Goal: Task Accomplishment & Management: Use online tool/utility

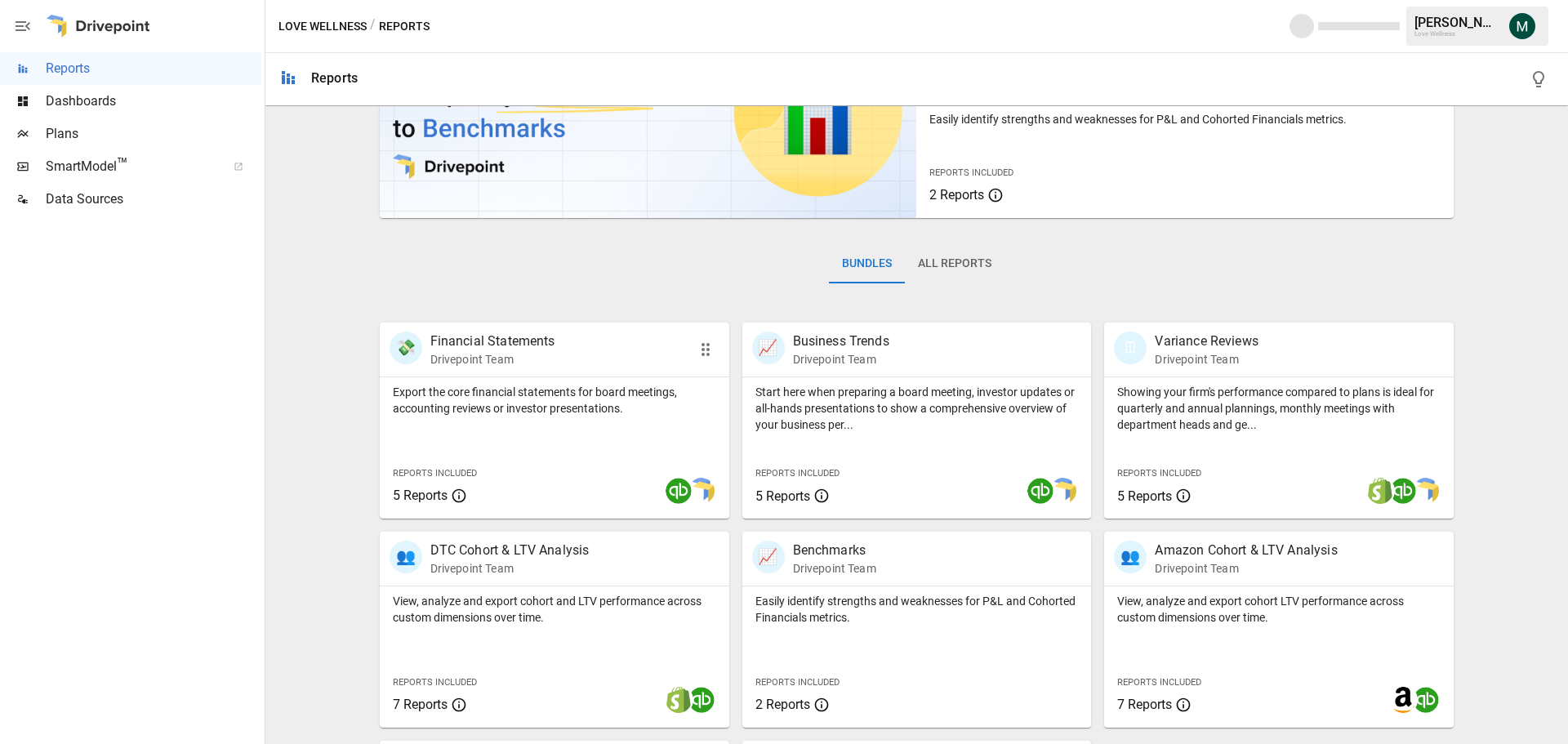
scroll to position [313, 0]
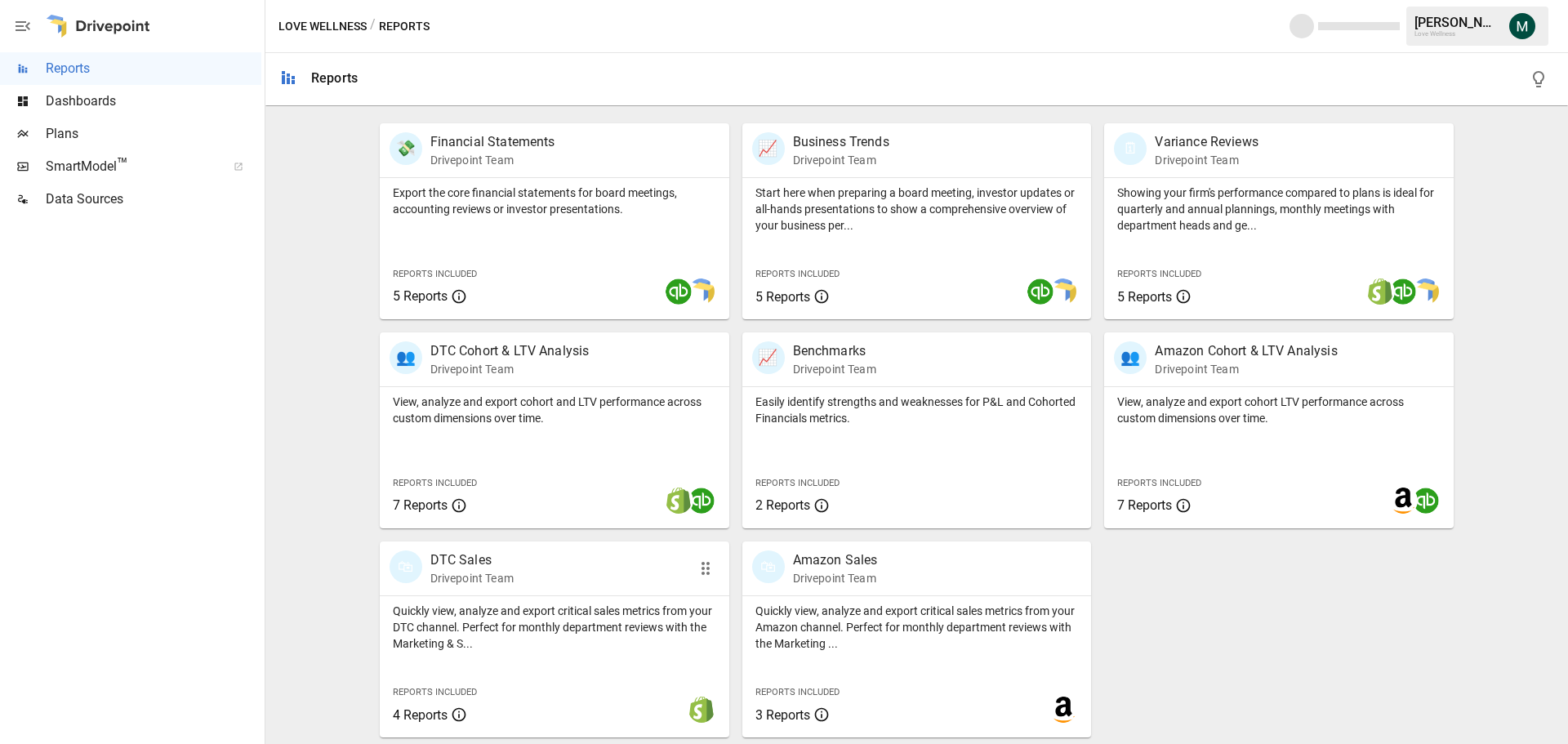
click at [459, 566] on p "DTC Sales" at bounding box center [472, 560] width 83 height 20
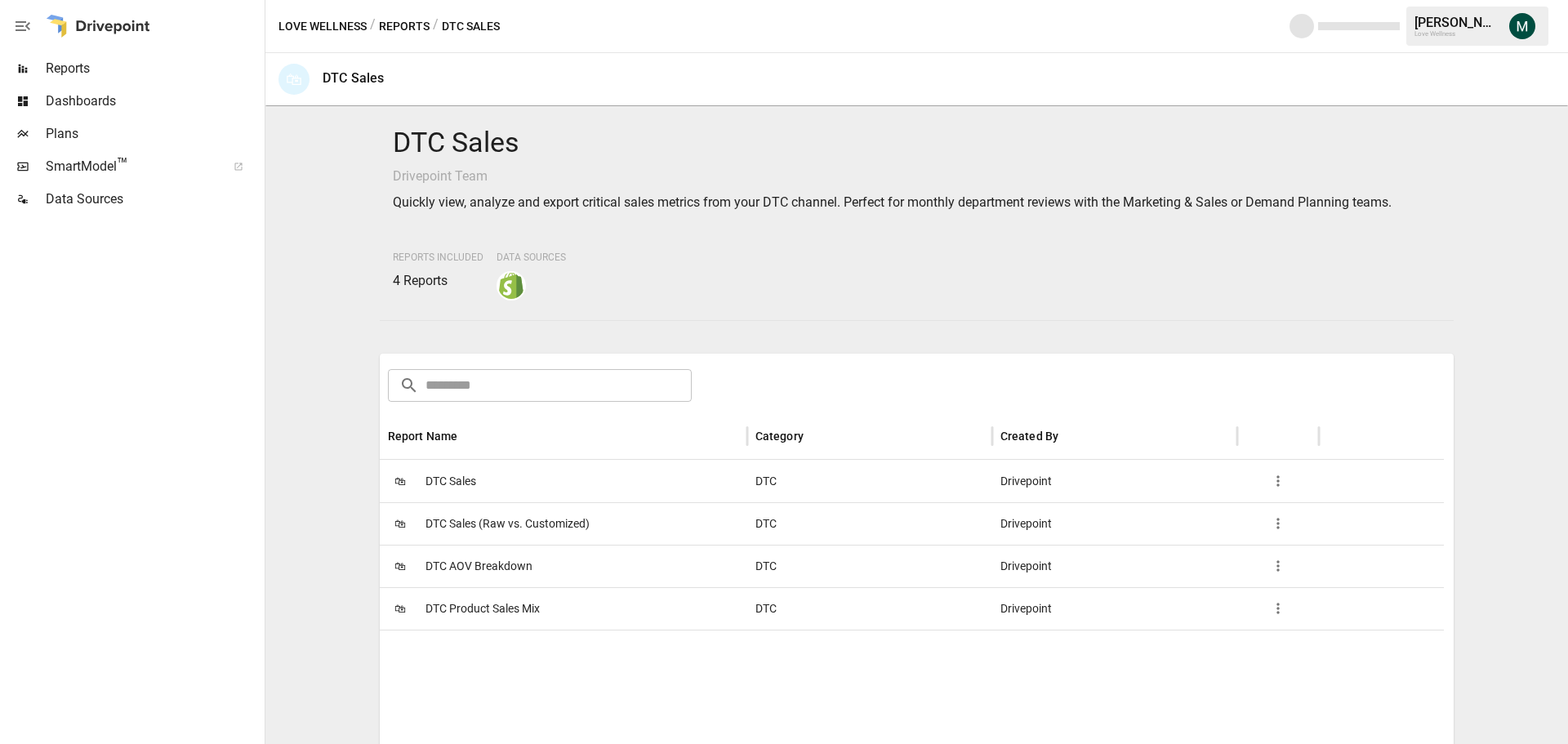
click at [464, 481] on span "DTC Sales" at bounding box center [451, 481] width 51 height 41
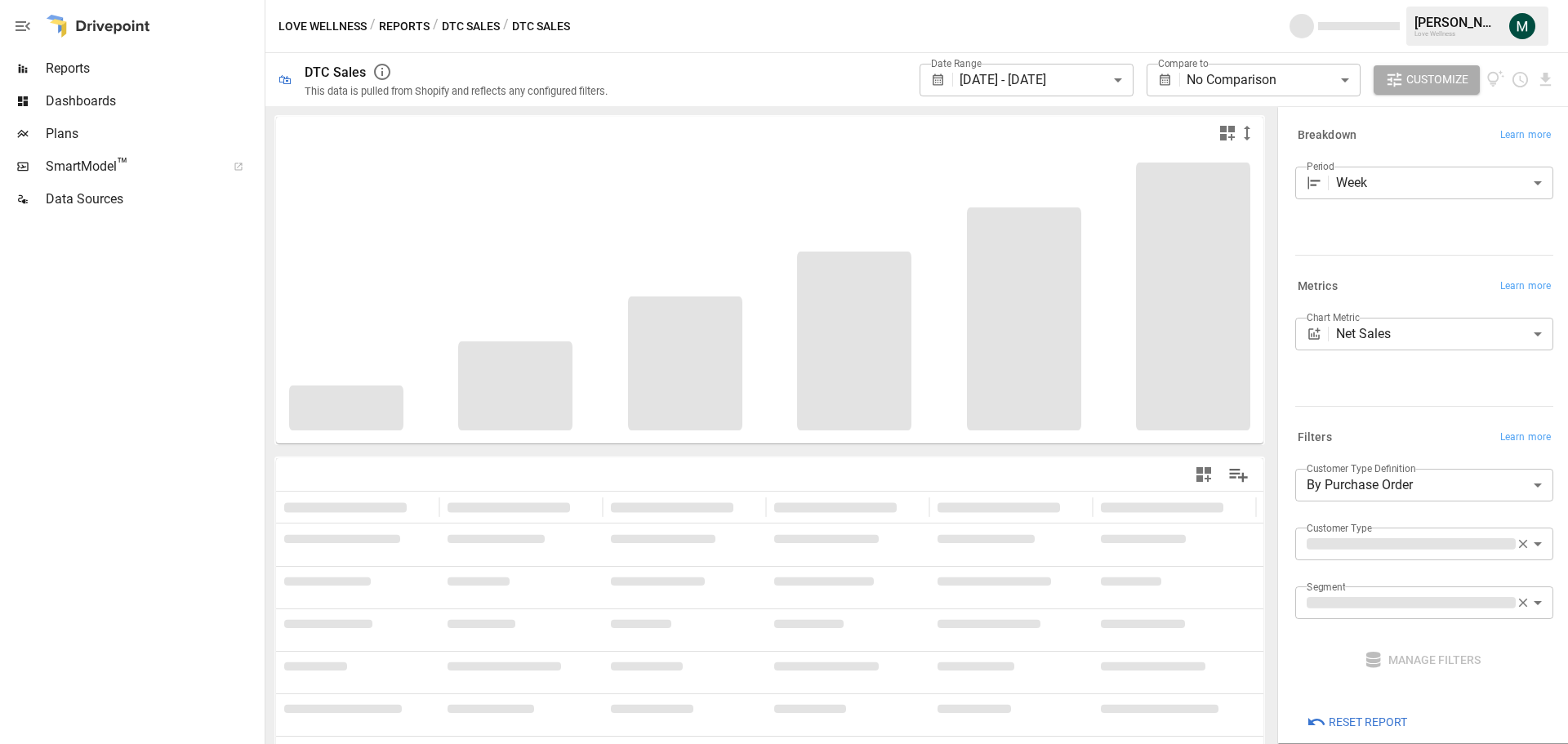
click at [1106, 0] on body "**********" at bounding box center [784, 0] width 1568 height 0
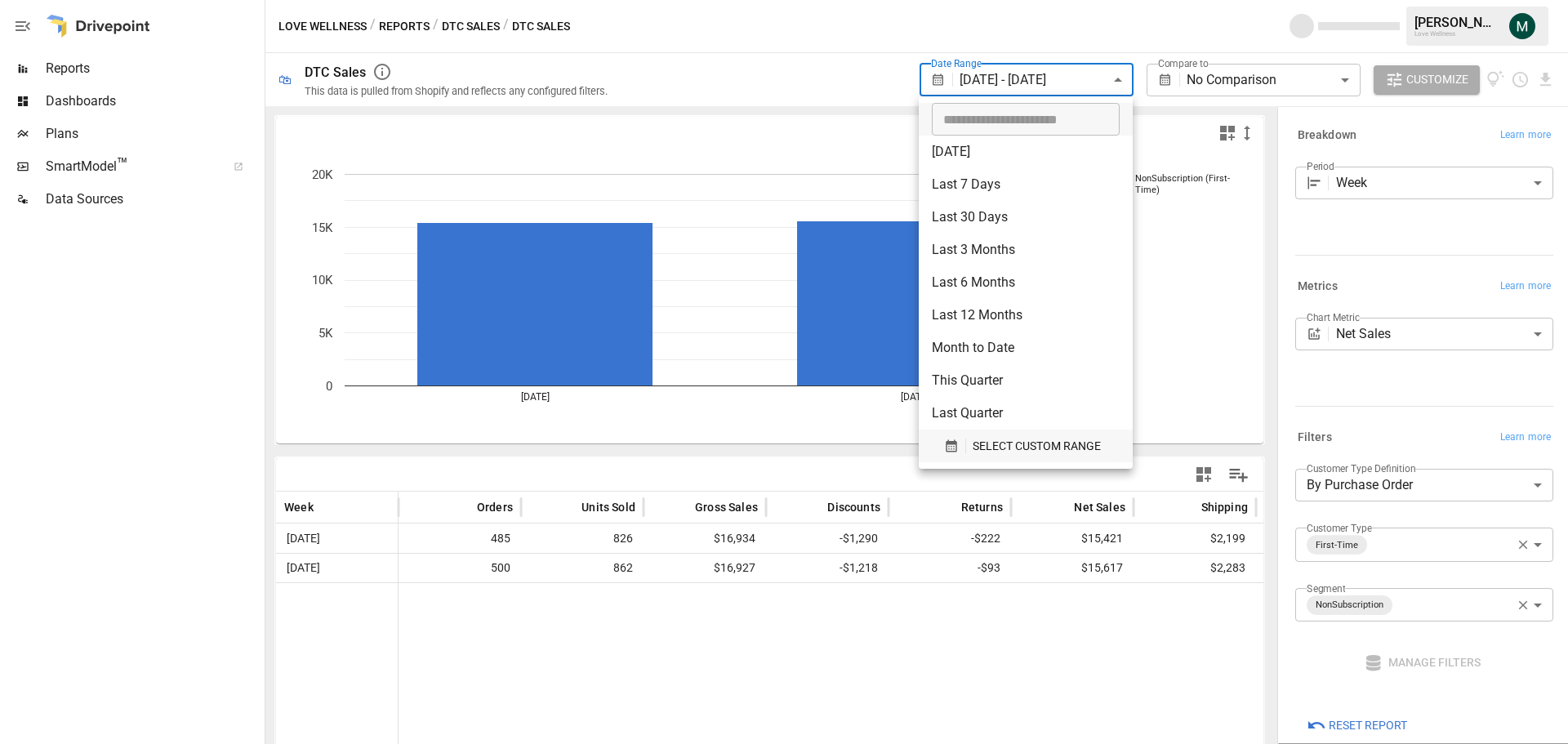
click at [1026, 442] on span "SELECT CUSTOM RANGE" at bounding box center [1037, 447] width 128 height 21
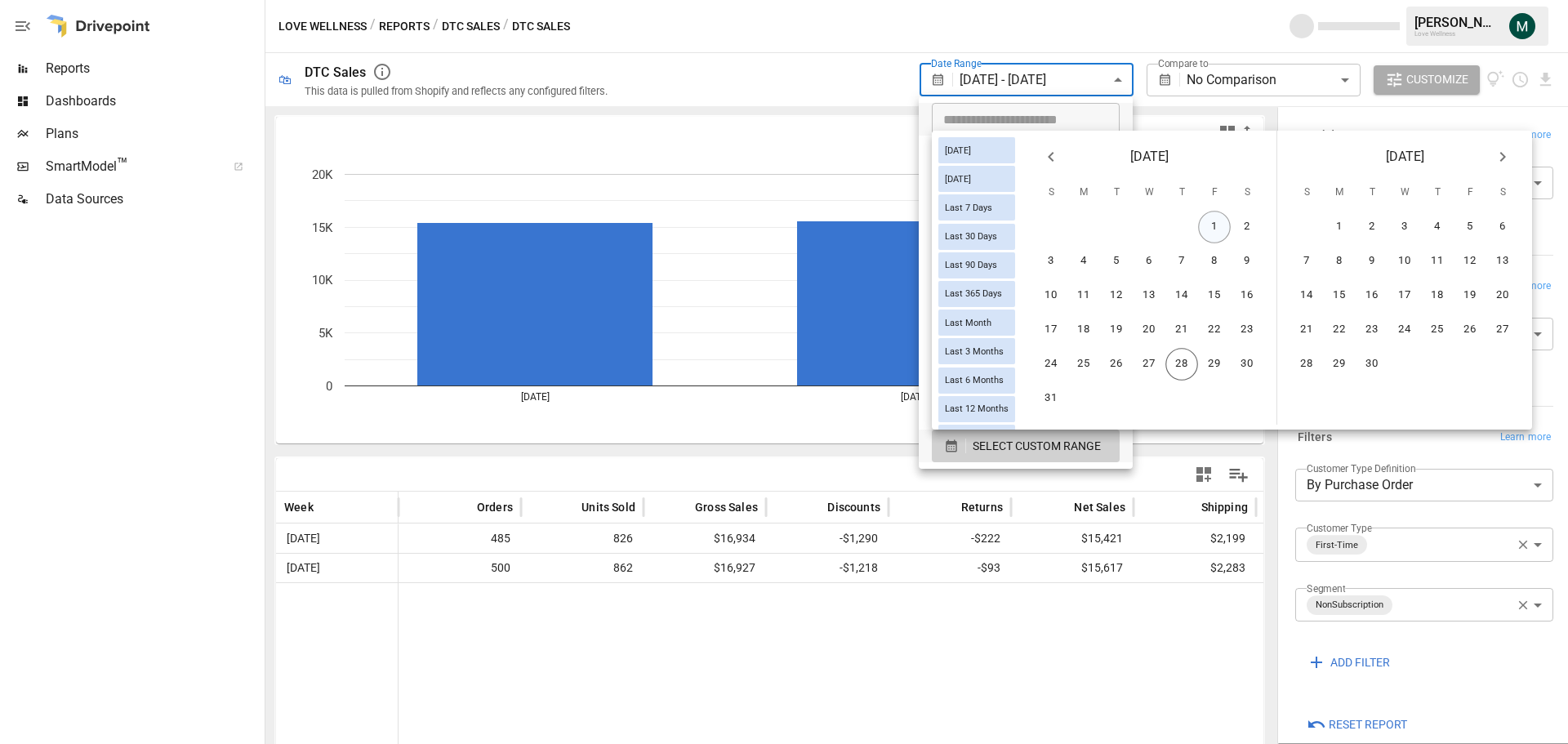
click at [1222, 230] on button "1" at bounding box center [1215, 227] width 33 height 33
click at [1157, 367] on button "27" at bounding box center [1149, 365] width 33 height 33
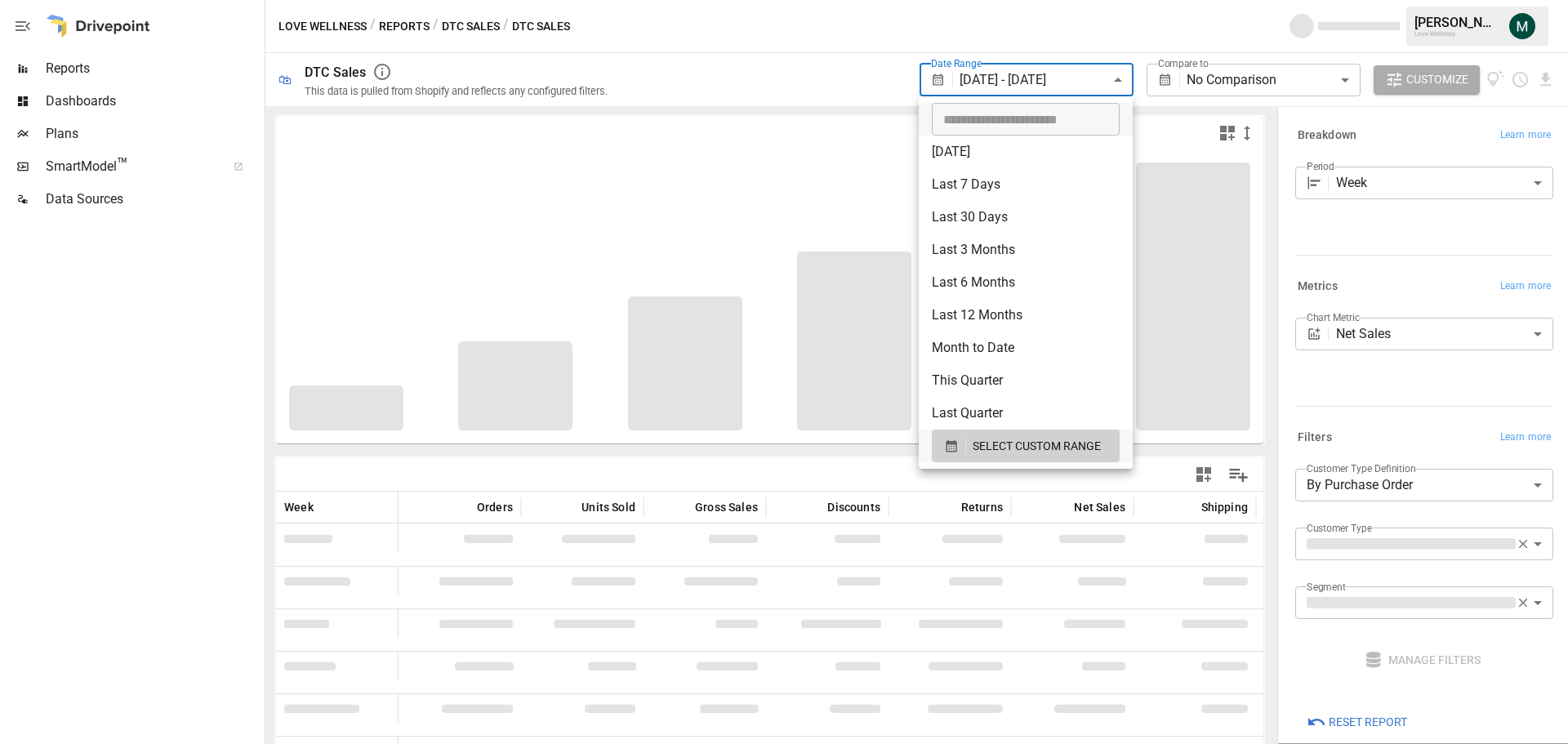
click at [1172, 31] on div at bounding box center [784, 372] width 1568 height 744
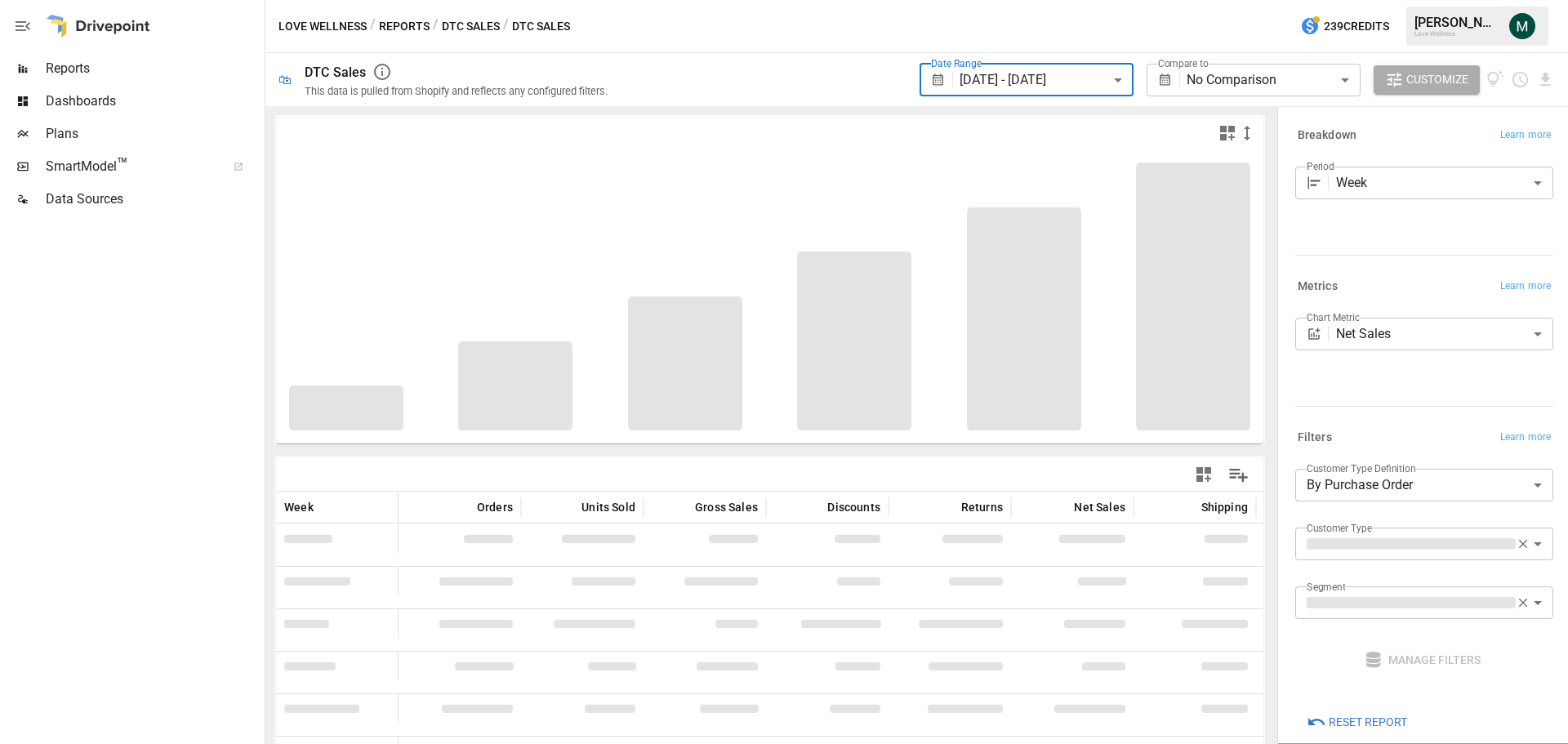
click at [1385, 0] on body "**********" at bounding box center [784, 0] width 1568 height 0
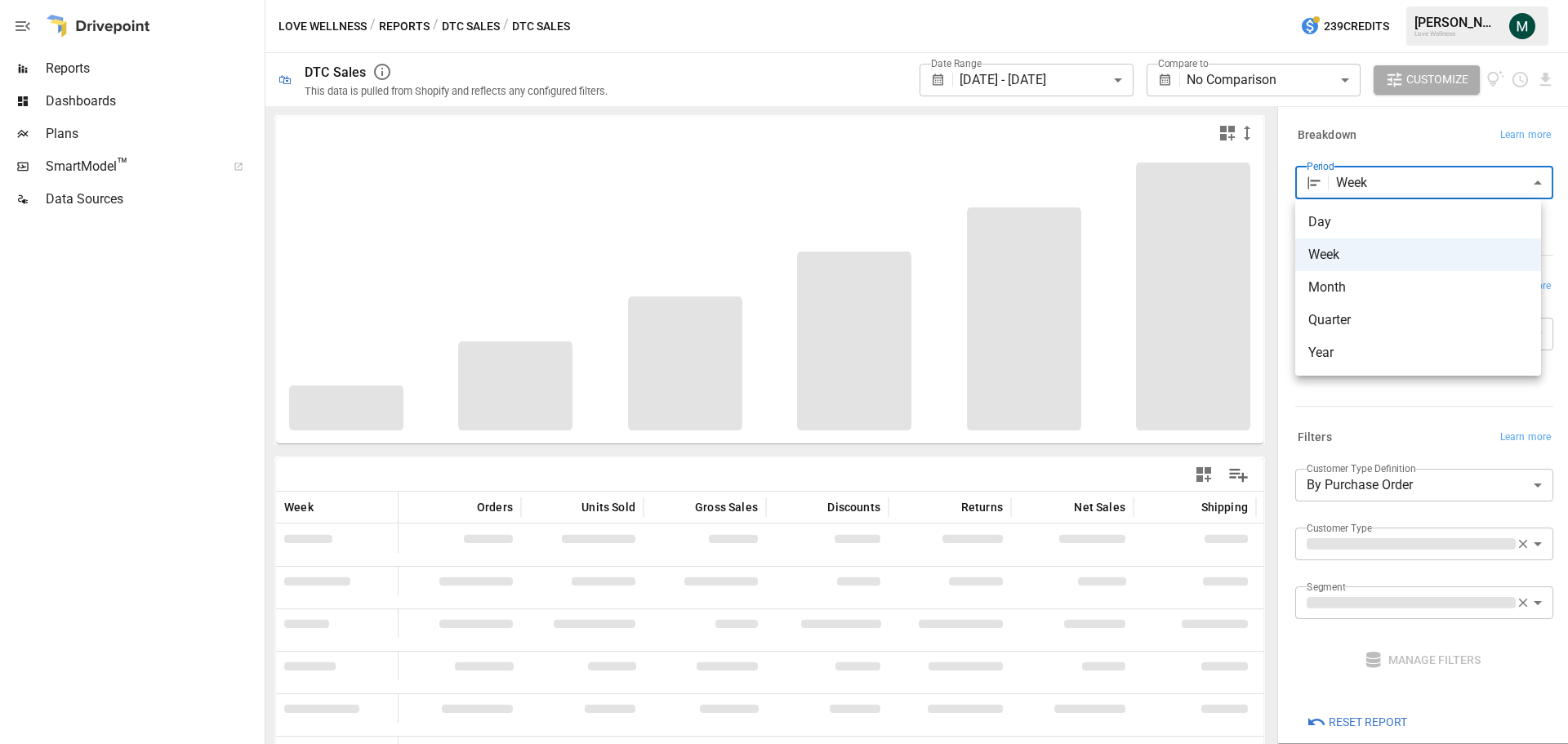
click at [1393, 229] on span "Day" at bounding box center [1419, 222] width 219 height 20
type input "***"
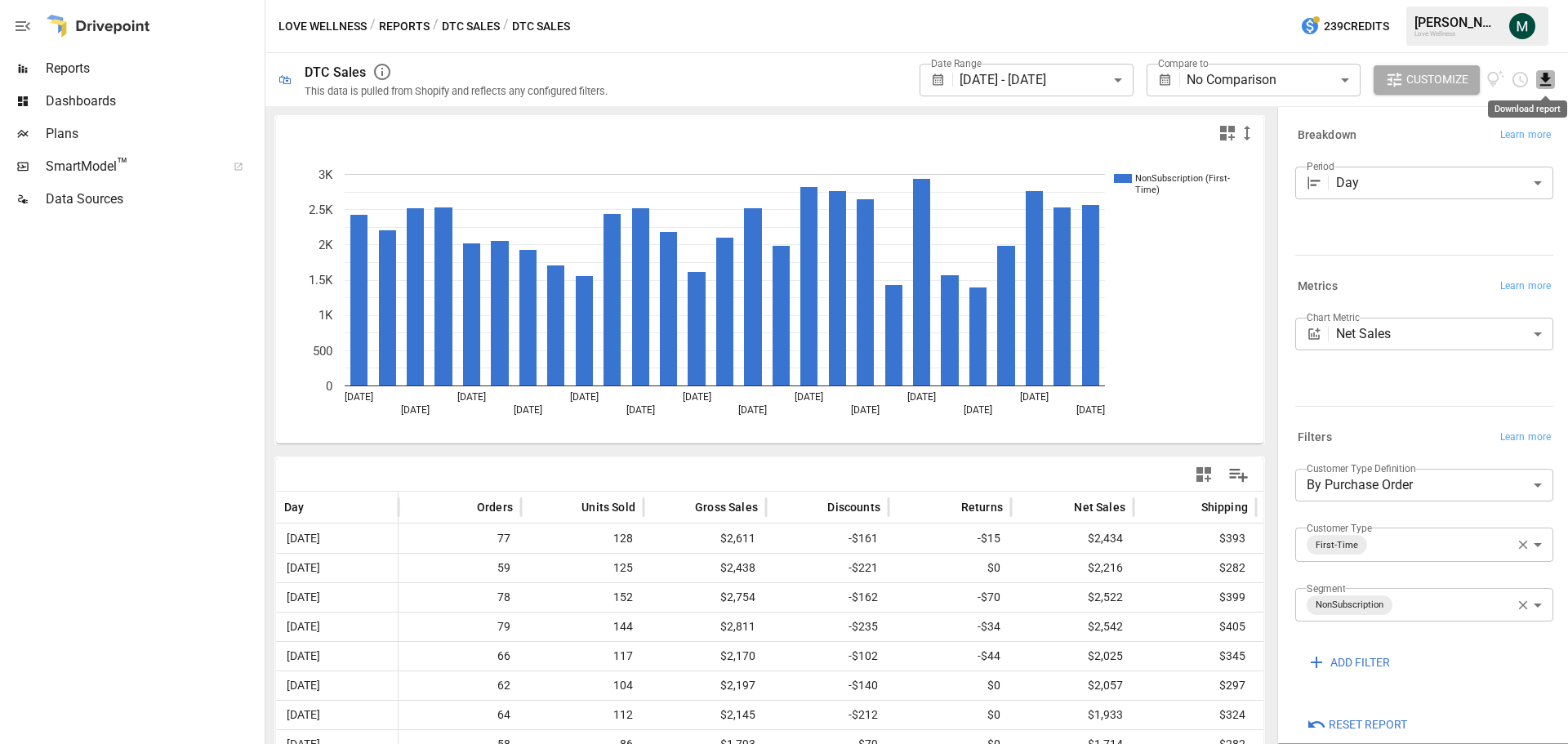
click at [1539, 81] on icon "Download report" at bounding box center [1546, 79] width 19 height 19
click at [1531, 143] on li "Download as CSV" at bounding box center [1491, 144] width 130 height 33
click at [1513, 535] on button "button" at bounding box center [1523, 544] width 22 height 22
click at [1520, 606] on icon "button" at bounding box center [1524, 603] width 9 height 9
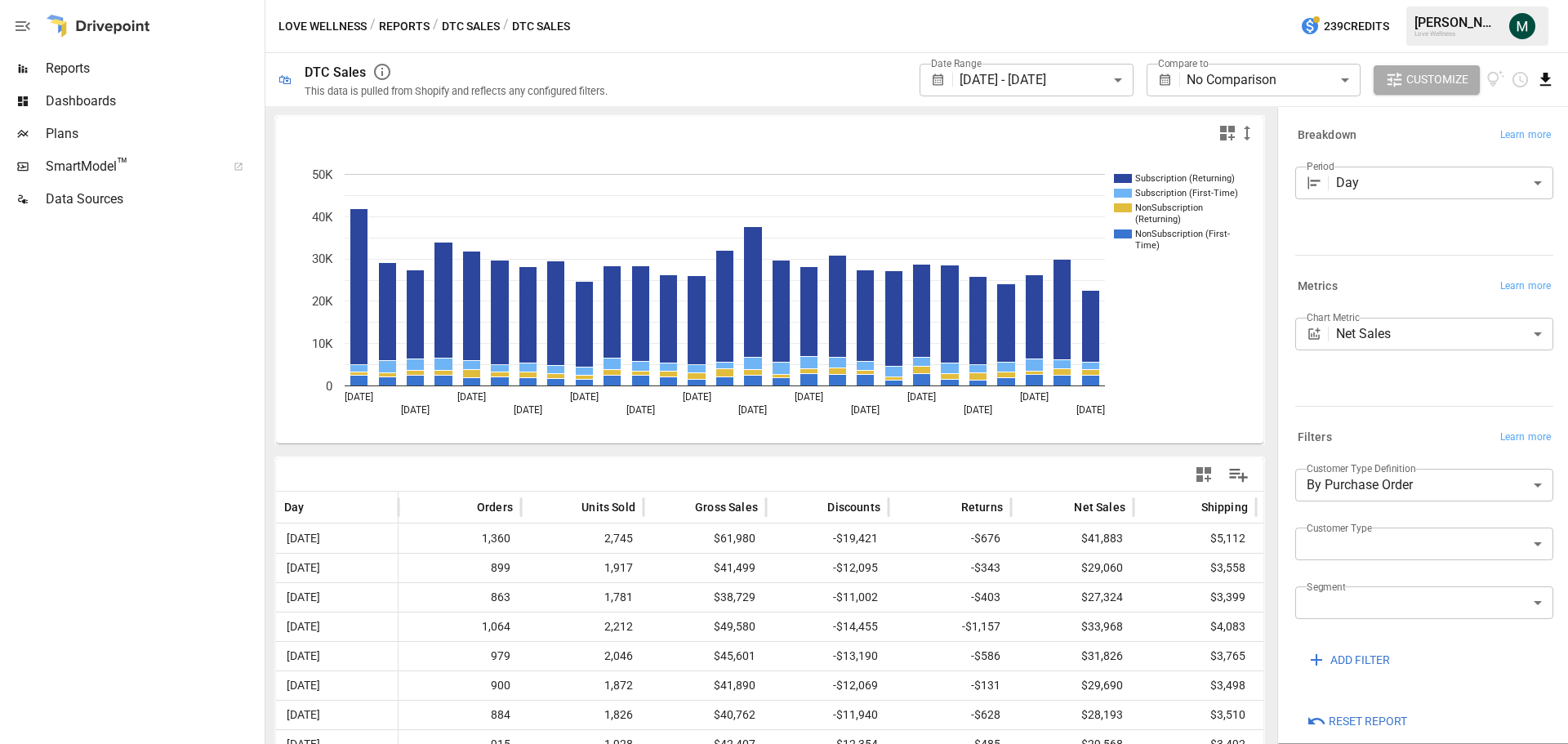
click at [1544, 82] on icon "Download report" at bounding box center [1546, 79] width 19 height 19
click at [1501, 145] on li "Download as CSV" at bounding box center [1491, 144] width 130 height 33
click at [1086, 0] on body "**********" at bounding box center [784, 0] width 1568 height 0
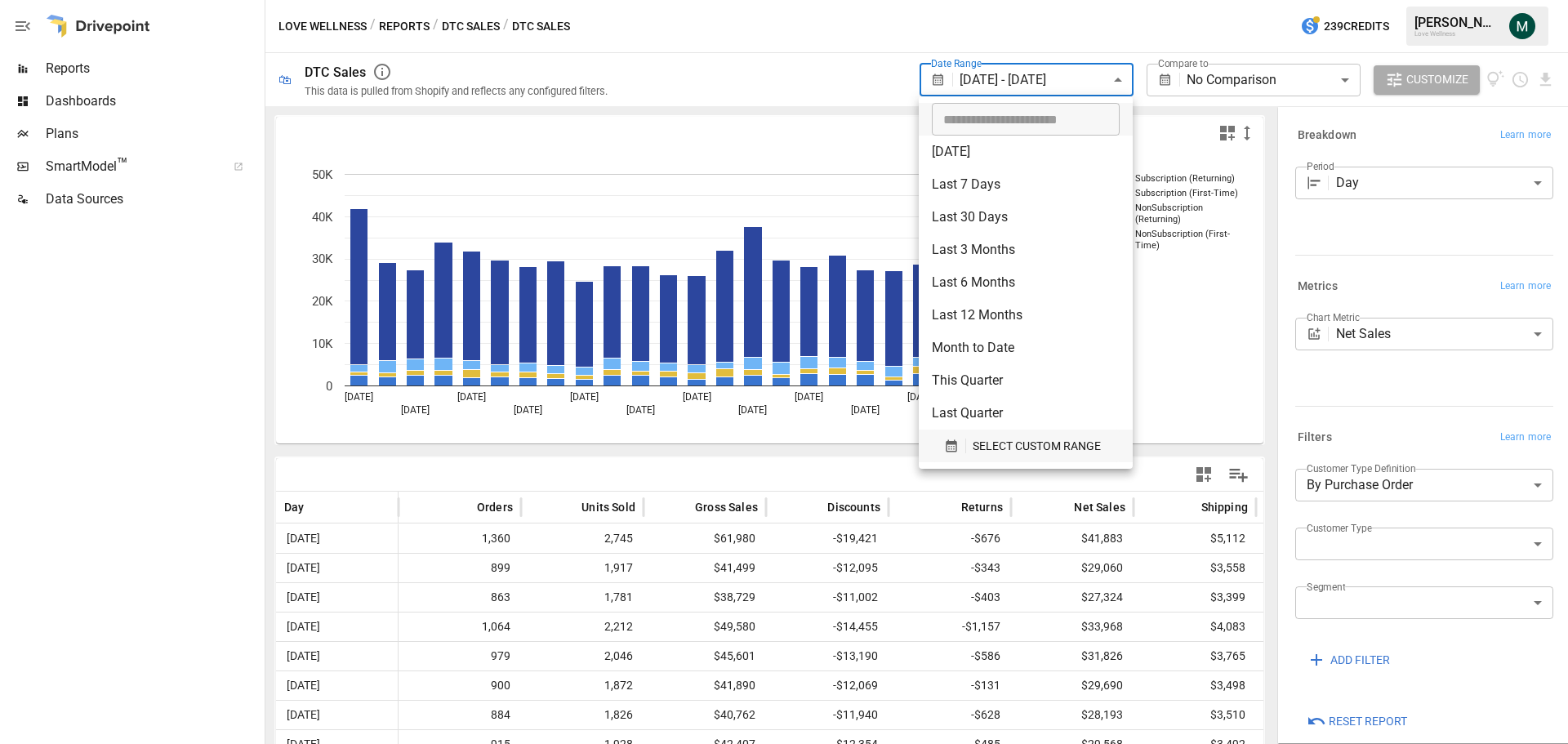
click at [1011, 439] on span "SELECT CUSTOM RANGE" at bounding box center [1037, 447] width 128 height 21
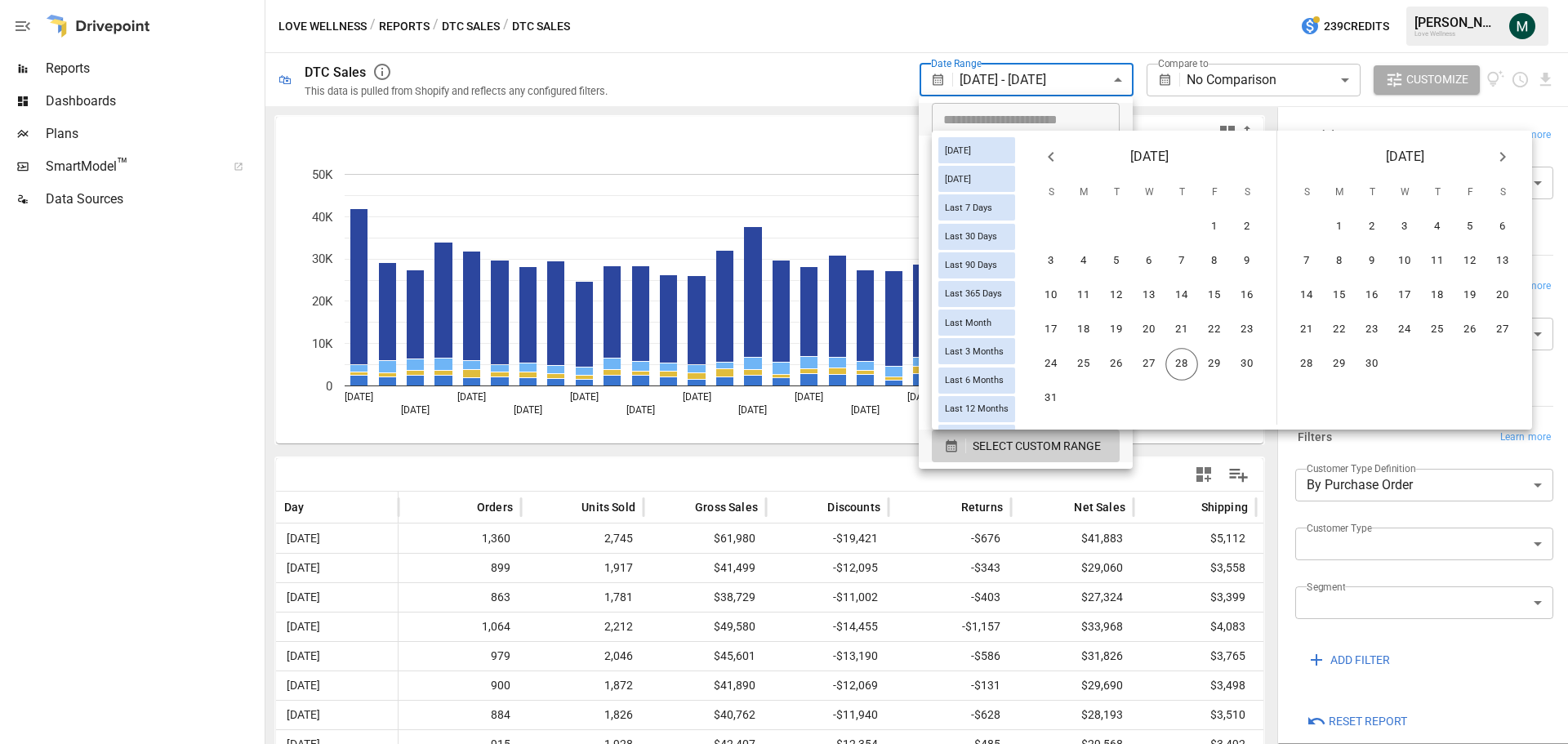
click at [666, 53] on div at bounding box center [784, 372] width 1568 height 744
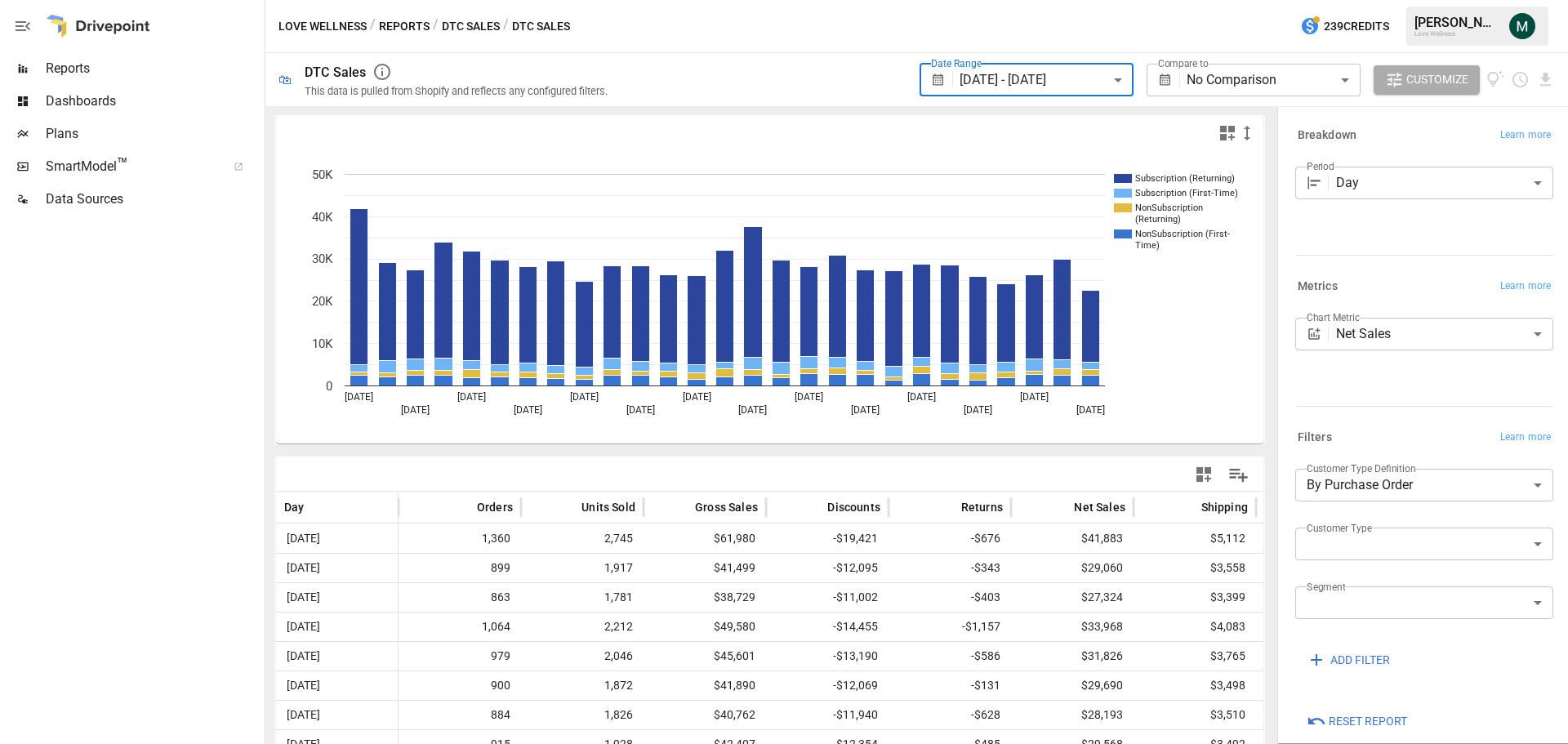
click at [99, 62] on span "Reports" at bounding box center [154, 68] width 216 height 20
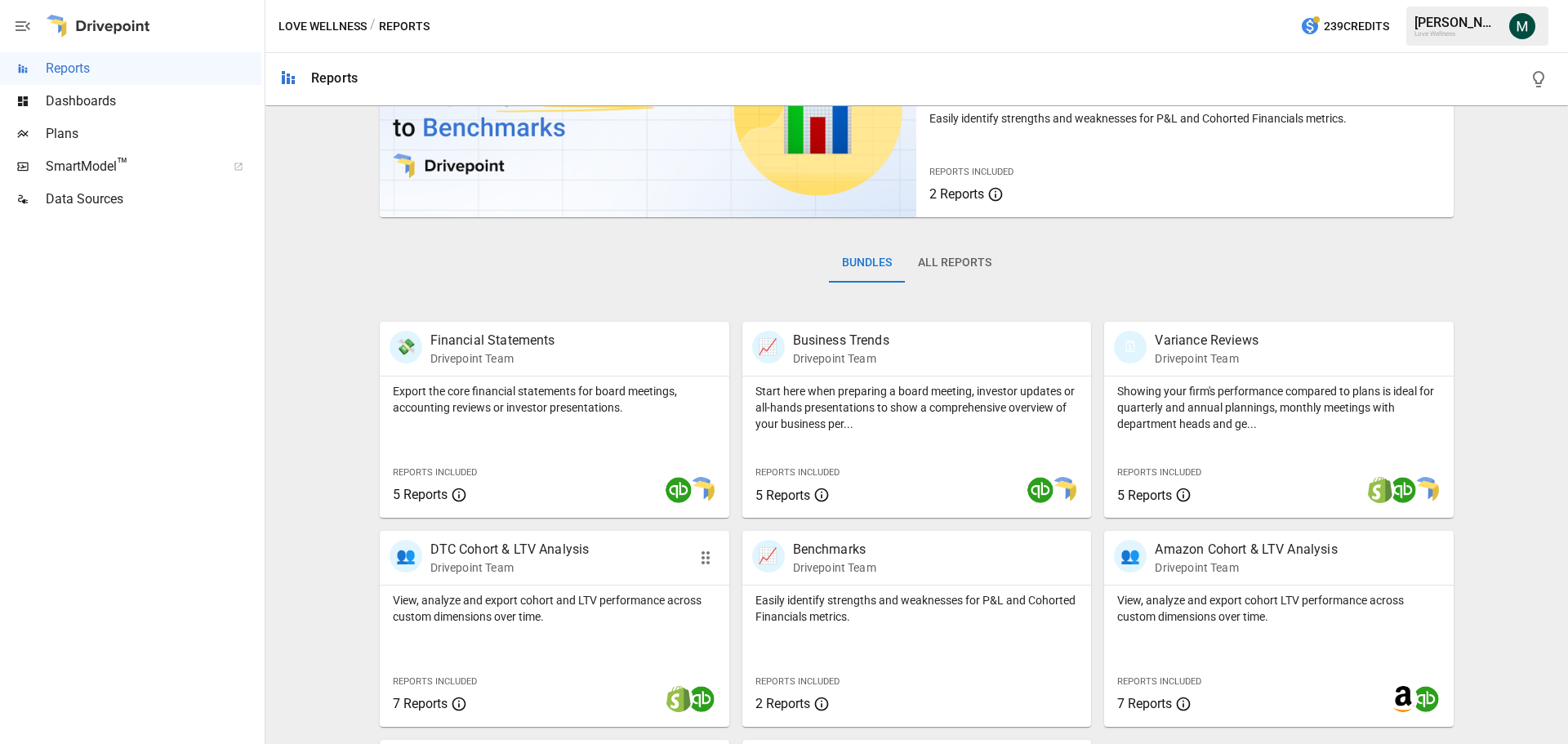
scroll to position [313, 0]
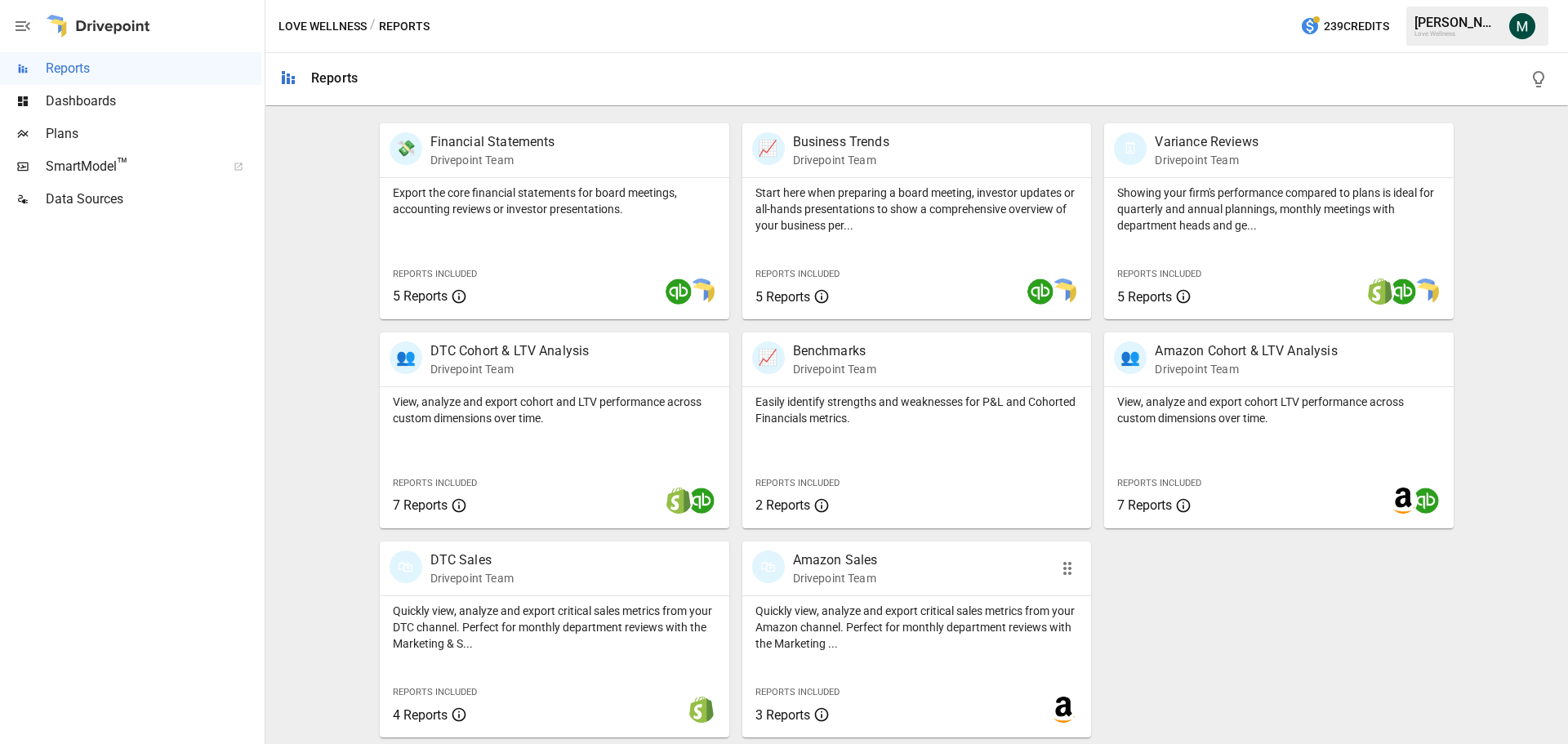
click at [802, 550] on div "🛍 Amazon Sales Drivepoint Team" at bounding box center [917, 569] width 350 height 54
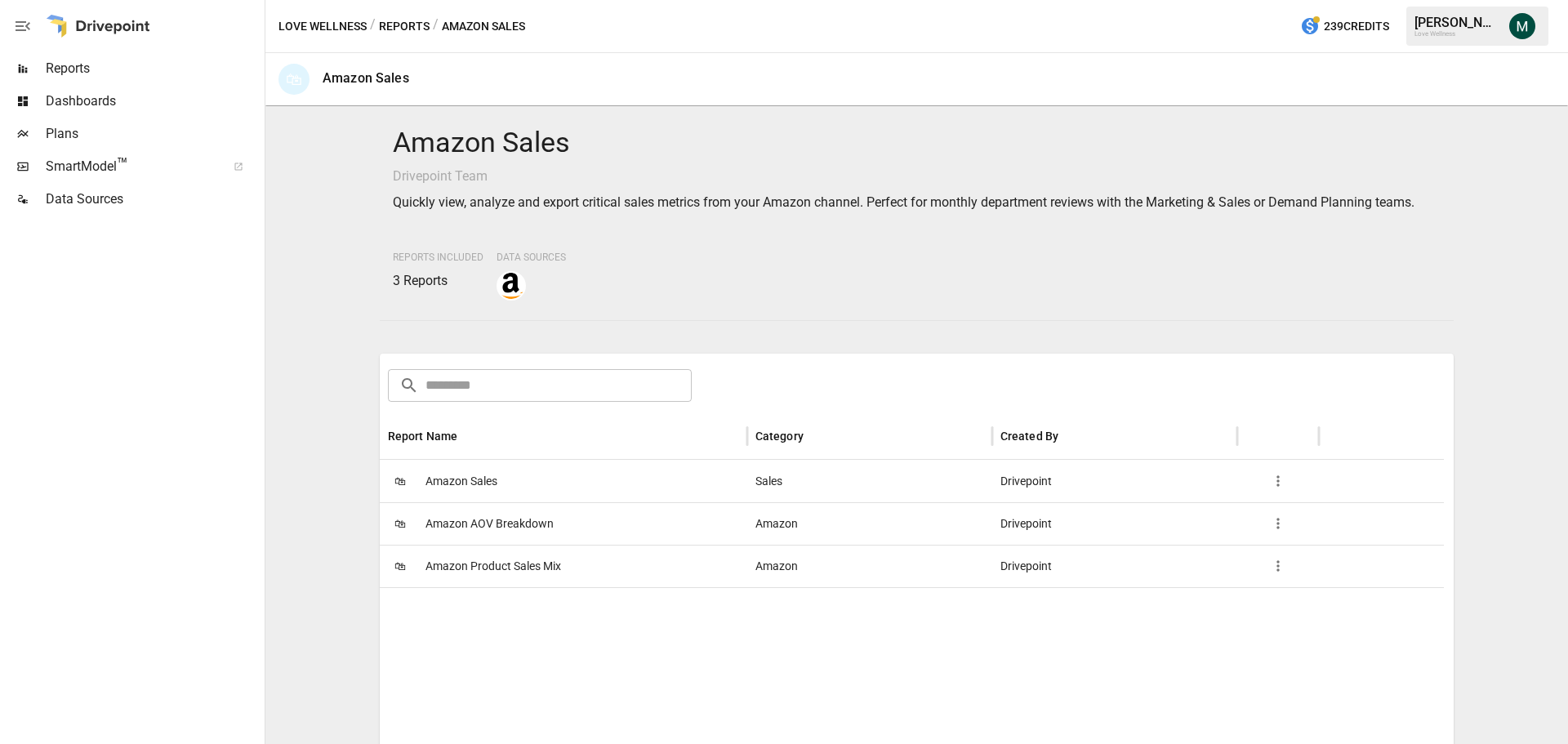
click at [462, 480] on span "Amazon Sales" at bounding box center [461, 481] width 72 height 41
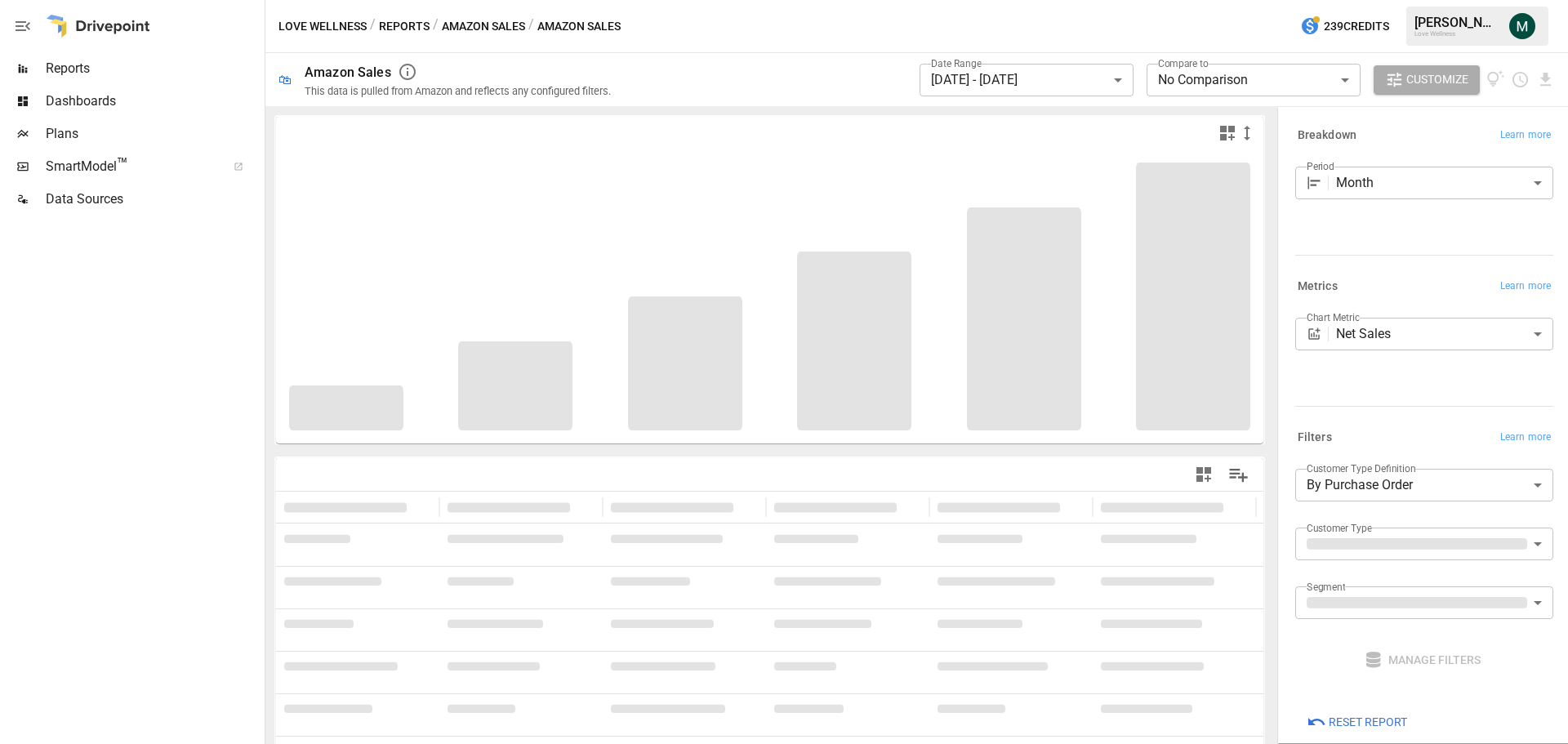
click at [1030, 0] on body "**********" at bounding box center [784, 0] width 1568 height 0
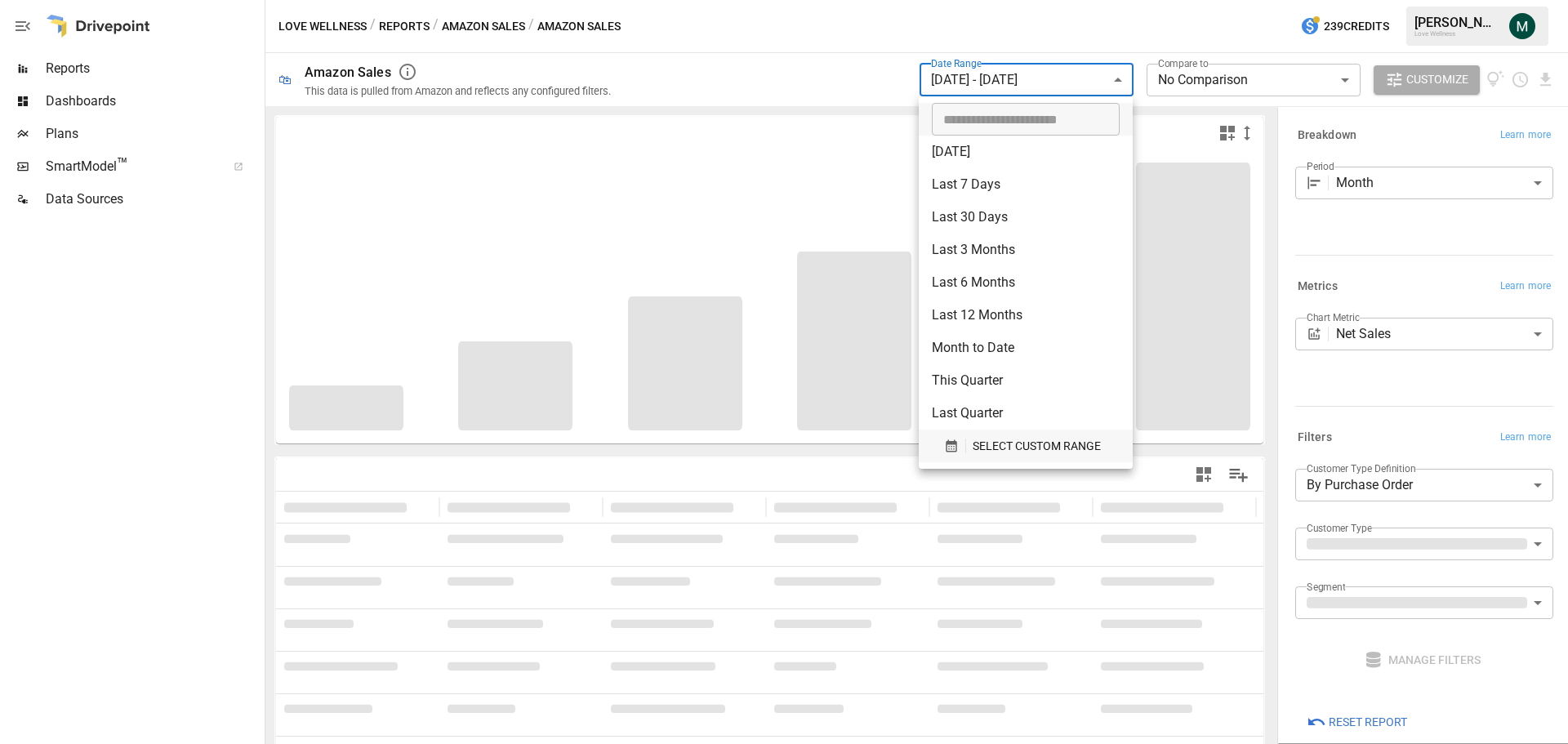
click at [989, 444] on span "SELECT CUSTOM RANGE" at bounding box center [1037, 447] width 128 height 21
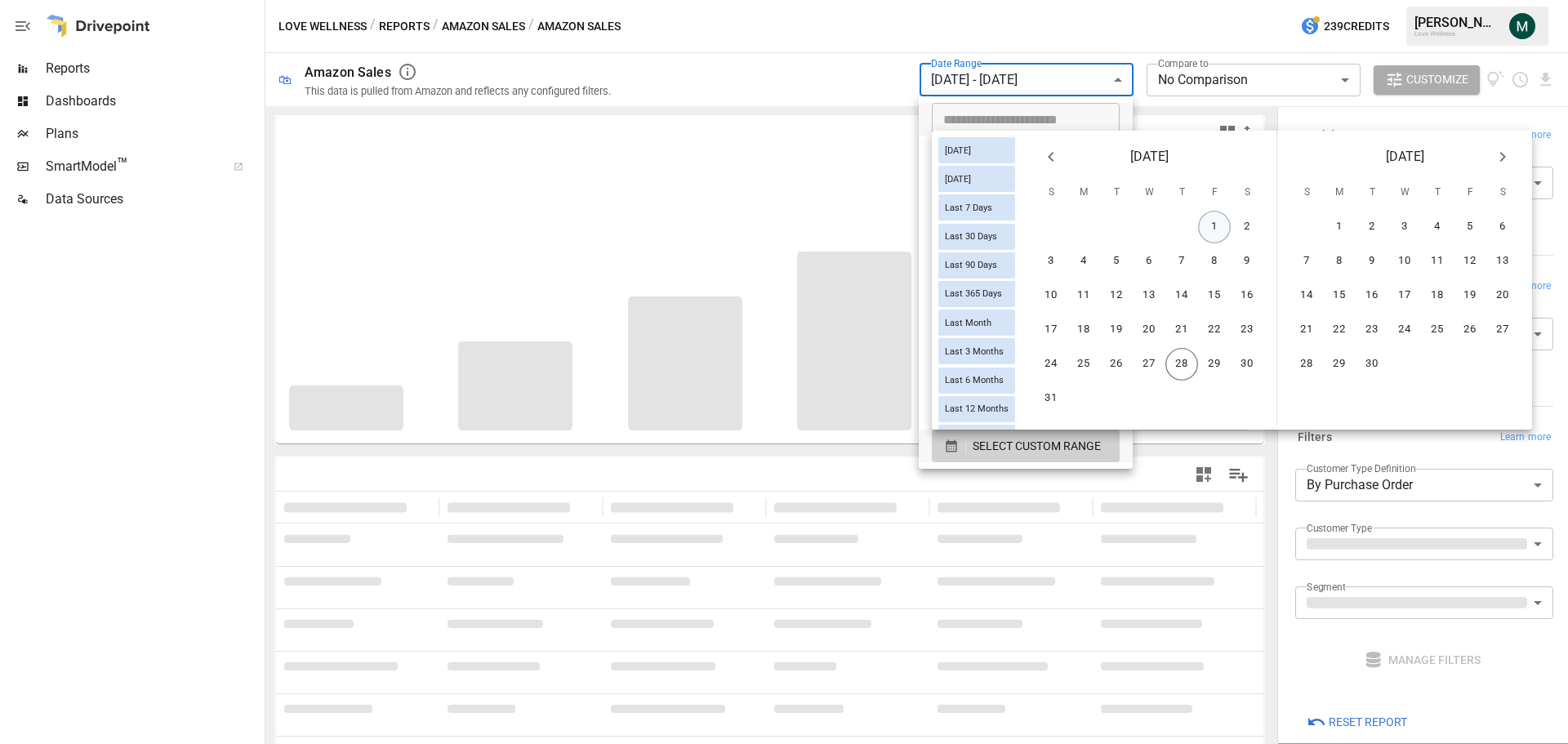
click at [1223, 229] on button "1" at bounding box center [1215, 227] width 33 height 33
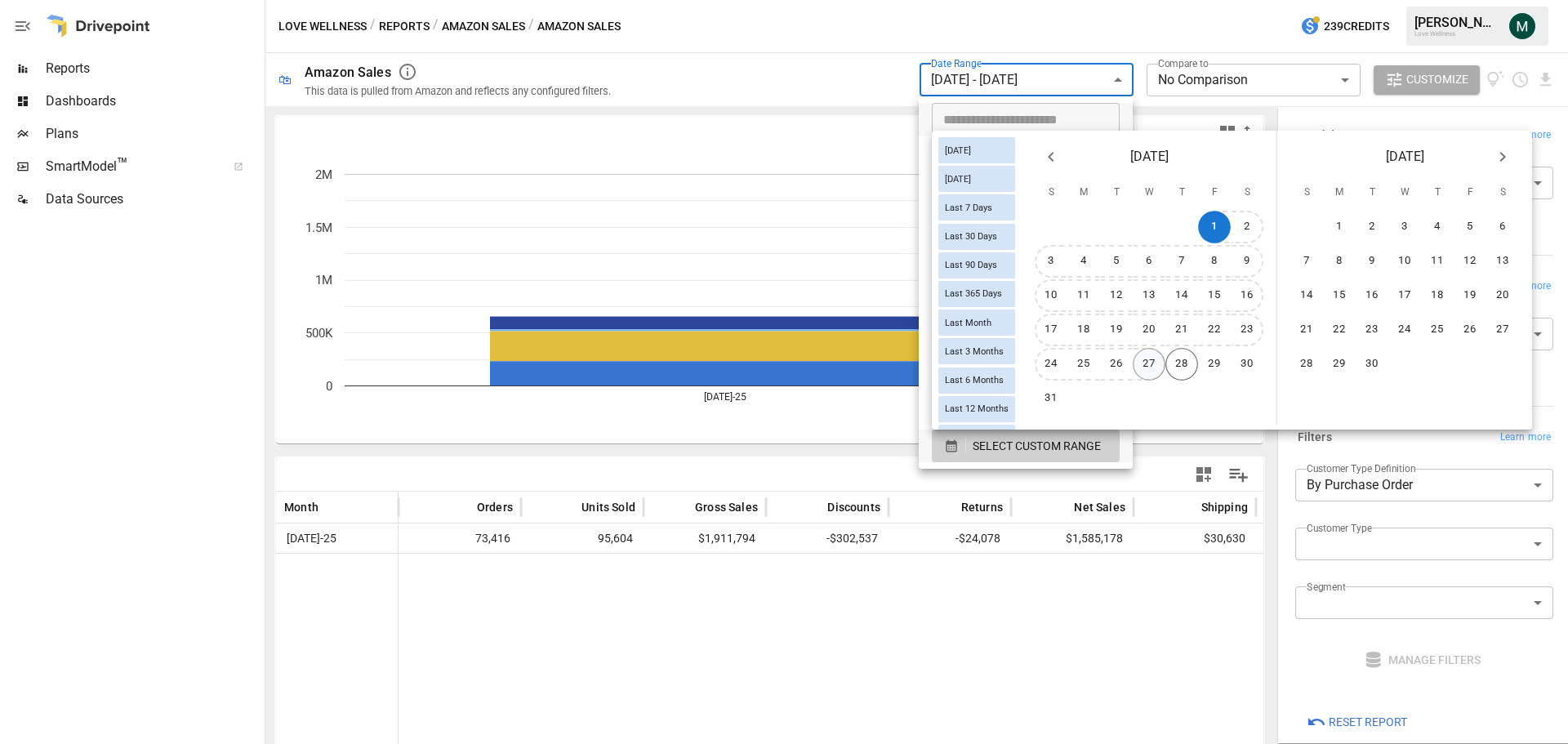
click at [1165, 363] on button "27" at bounding box center [1149, 365] width 33 height 33
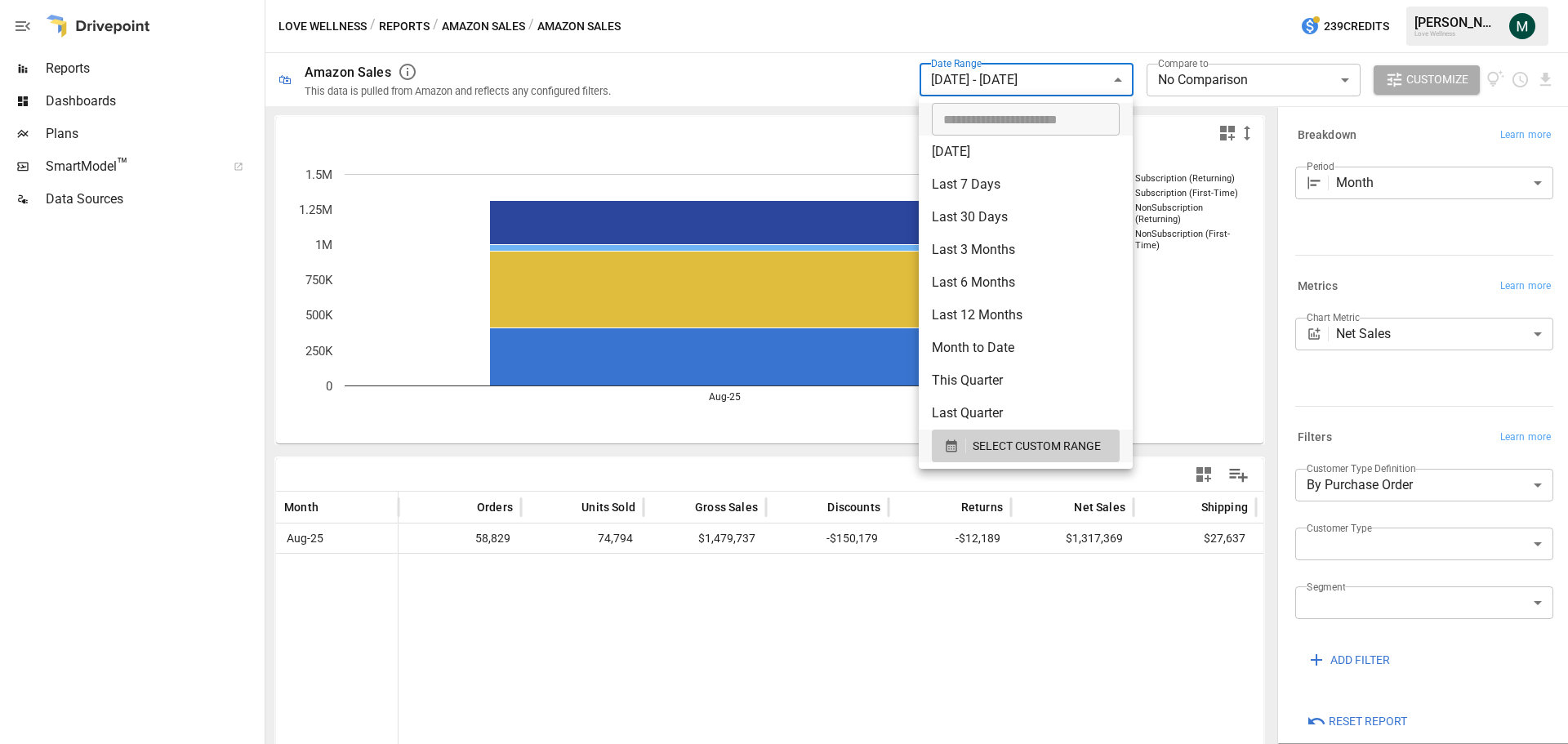
drag, startPoint x: 744, startPoint y: 659, endPoint x: 756, endPoint y: 652, distance: 13.9
click at [744, 659] on div at bounding box center [784, 372] width 1568 height 744
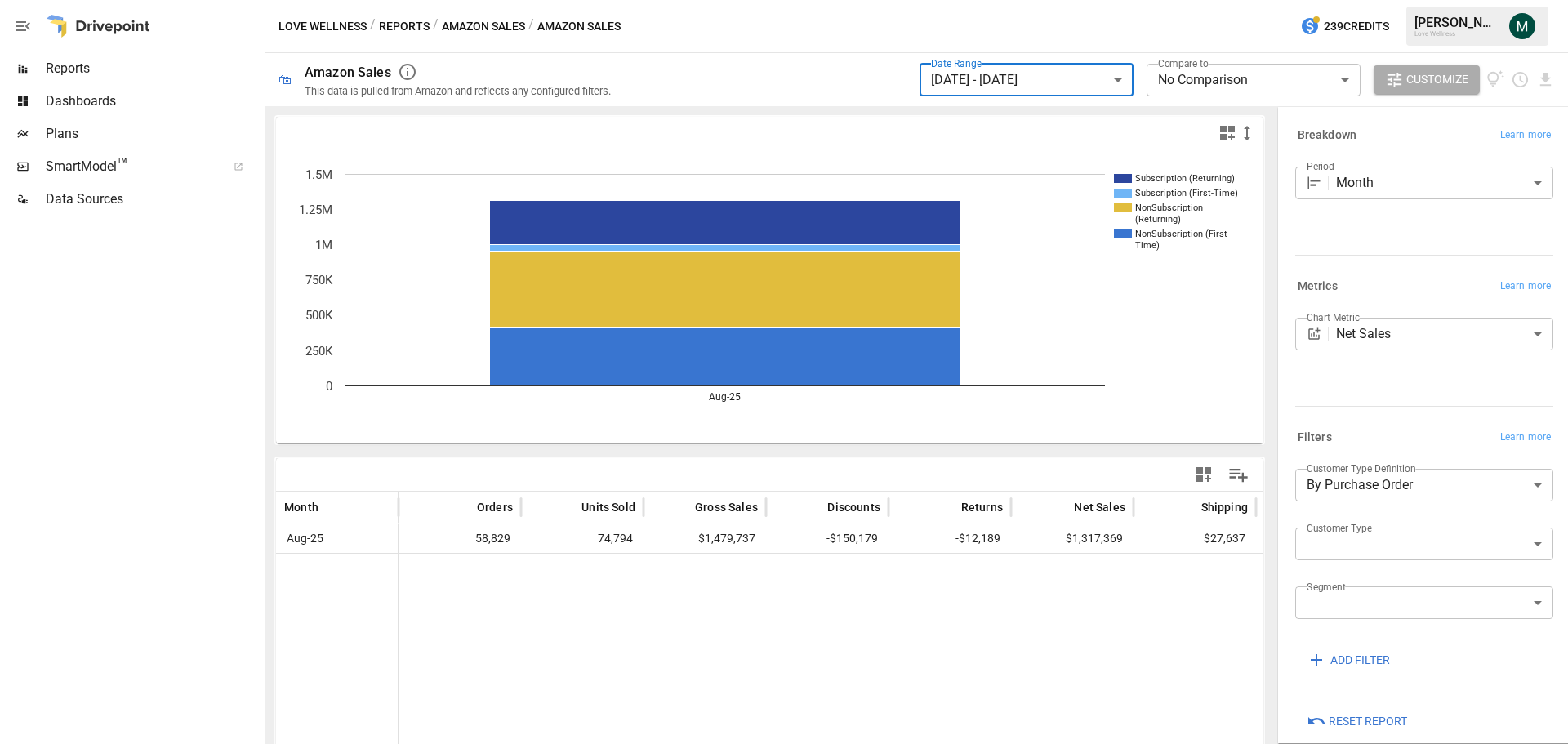
click at [1065, 0] on body "**********" at bounding box center [784, 0] width 1568 height 0
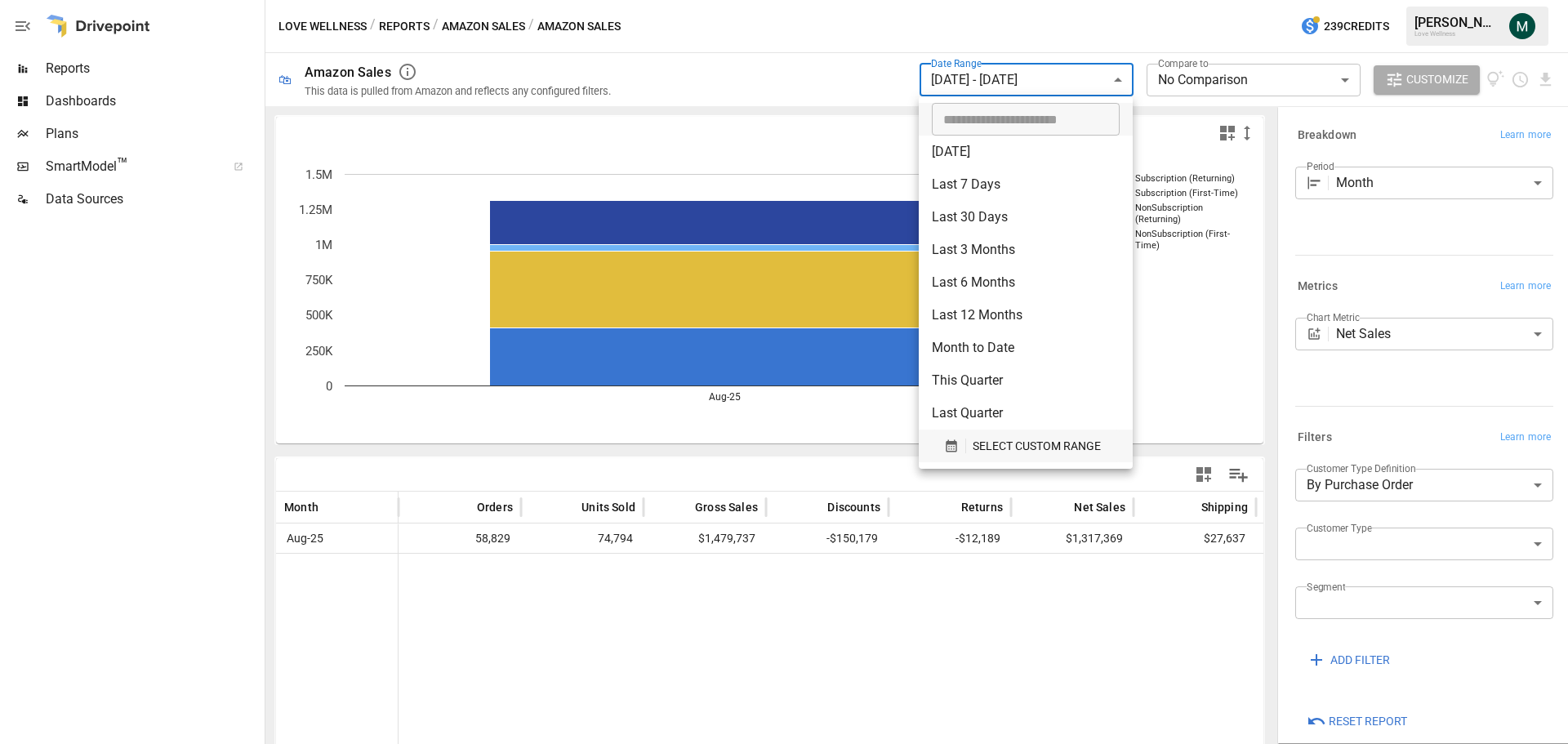
click at [1021, 443] on span "SELECT CUSTOM RANGE" at bounding box center [1037, 447] width 128 height 21
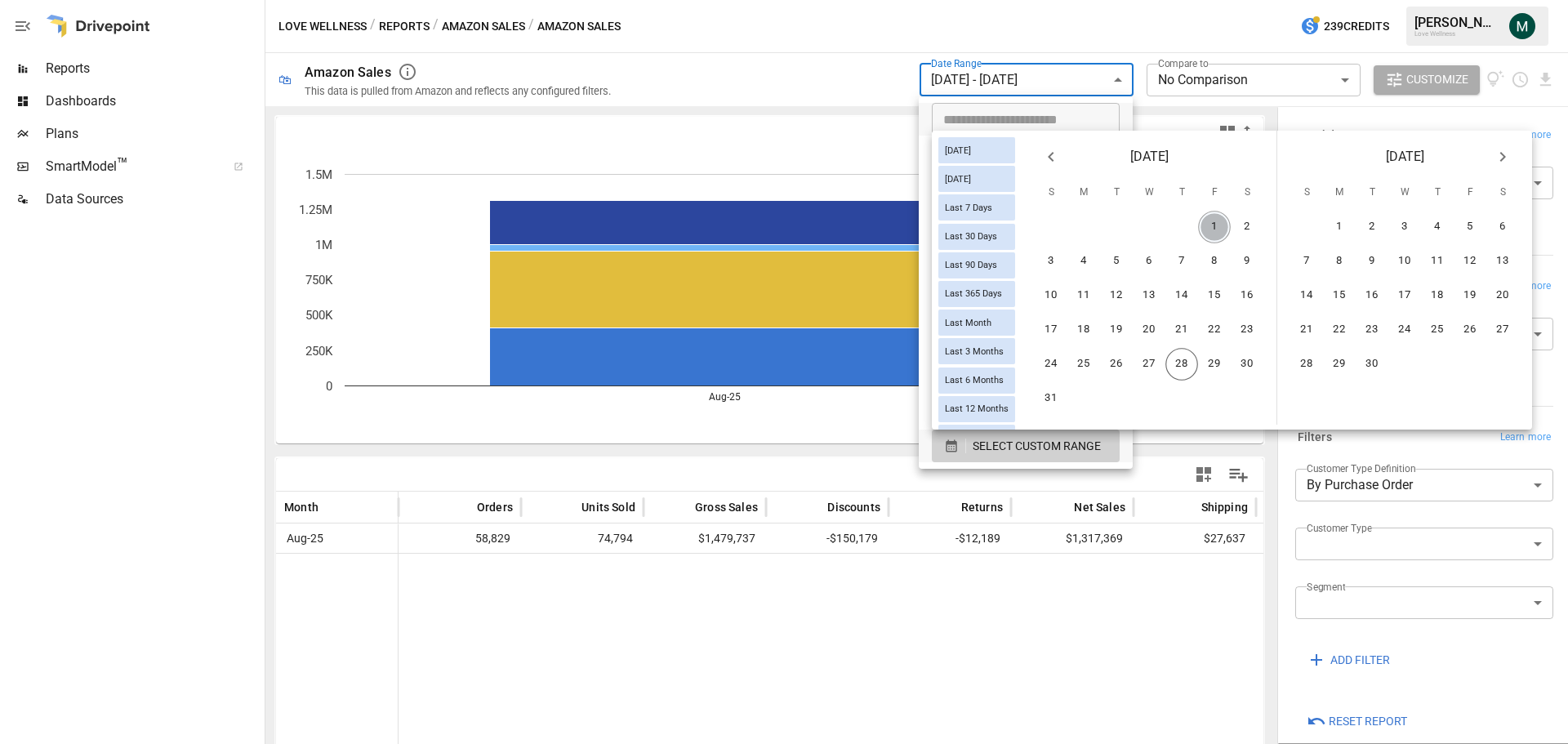
click at [1214, 231] on button "1" at bounding box center [1215, 227] width 33 height 33
click at [1247, 226] on button "2" at bounding box center [1247, 227] width 33 height 33
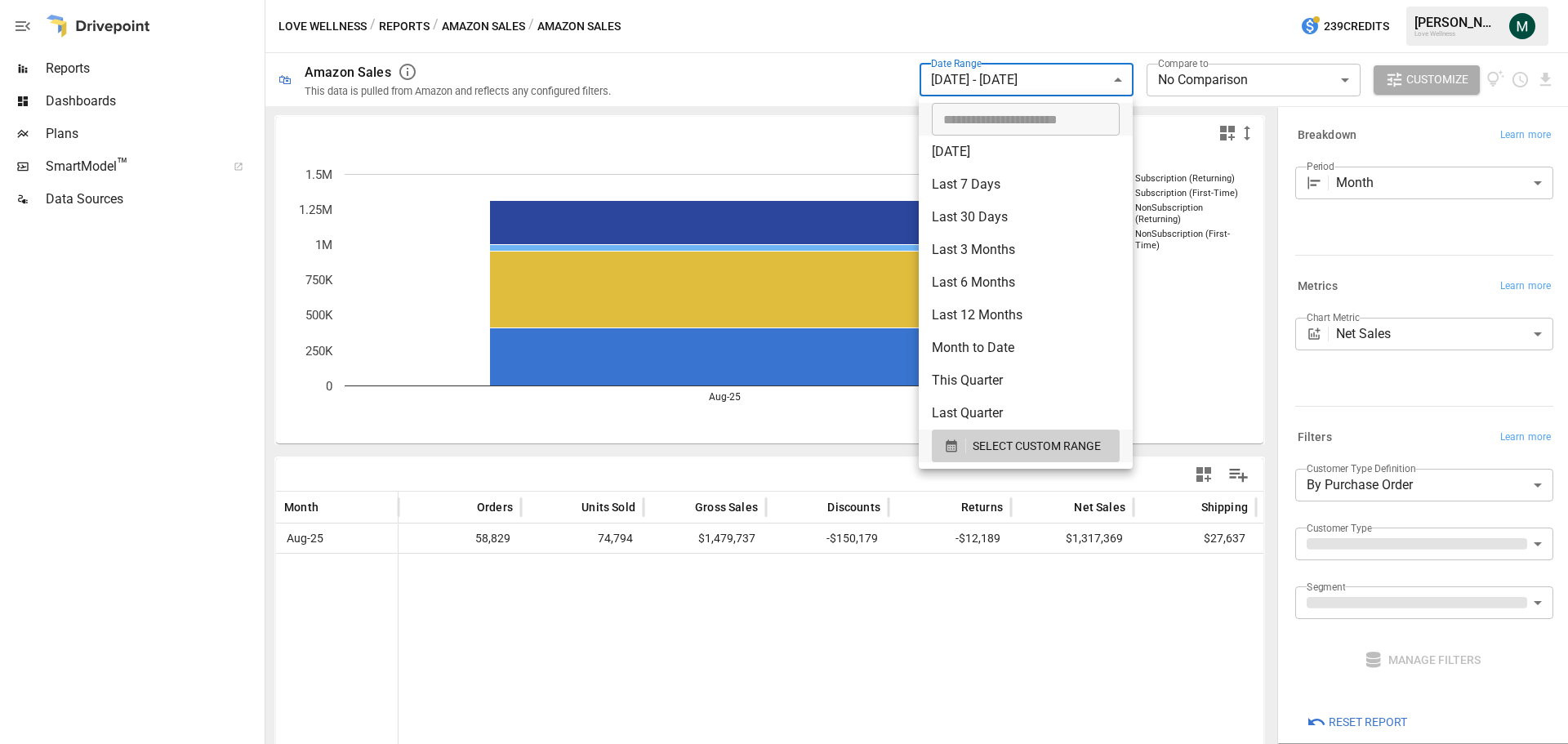
click at [1123, 628] on div at bounding box center [784, 372] width 1568 height 744
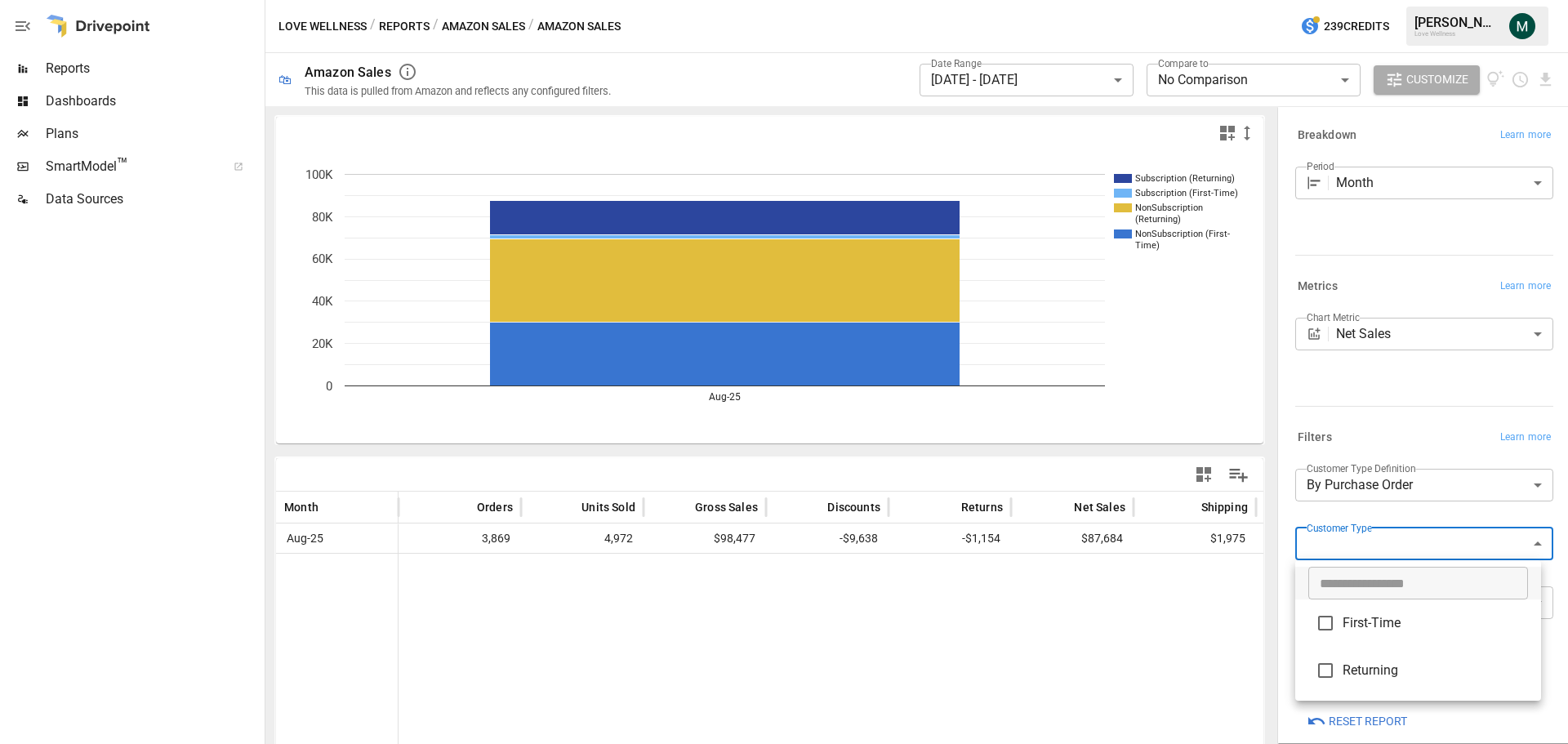
click at [1490, 0] on body "**********" at bounding box center [784, 0] width 1568 height 0
